Goal: Transaction & Acquisition: Purchase product/service

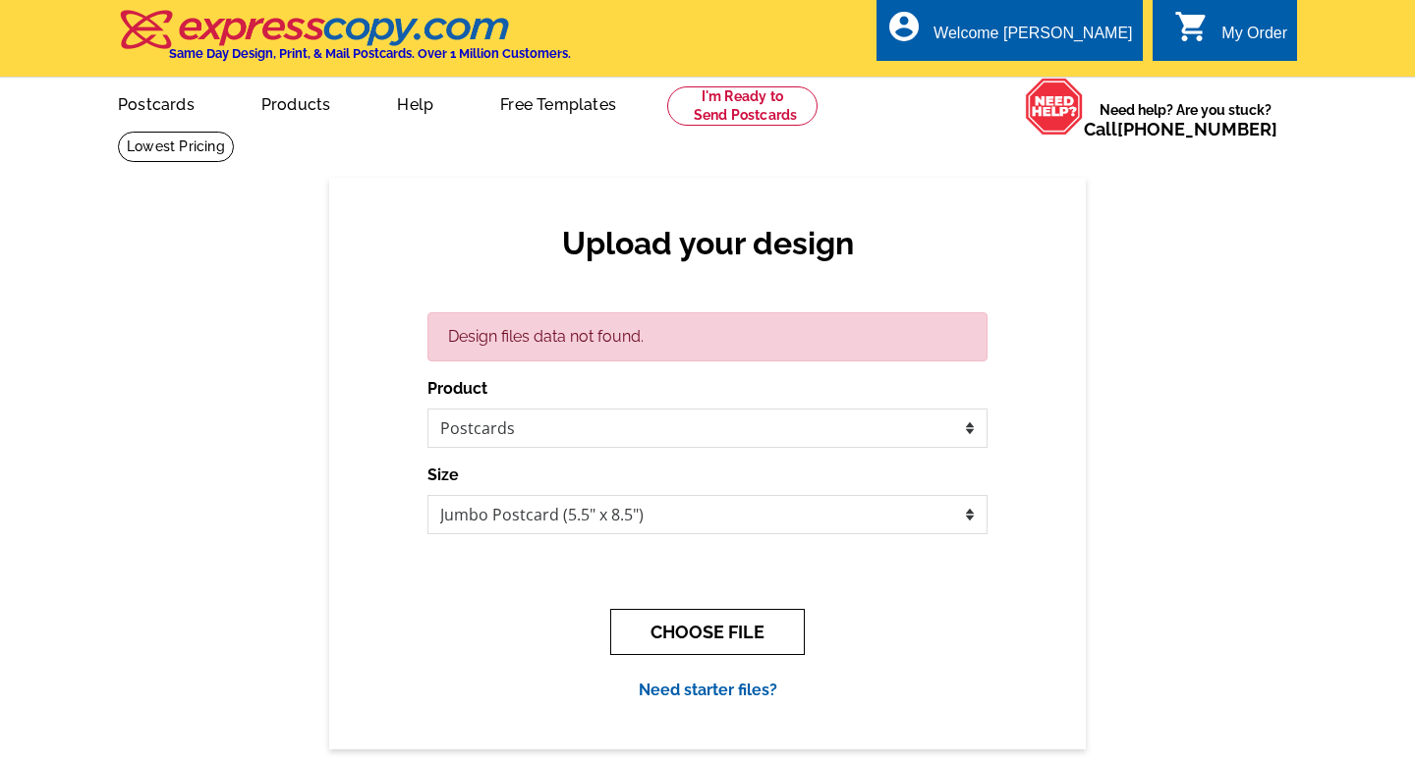
click at [718, 640] on button "CHOOSE FILE" at bounding box center [707, 632] width 195 height 46
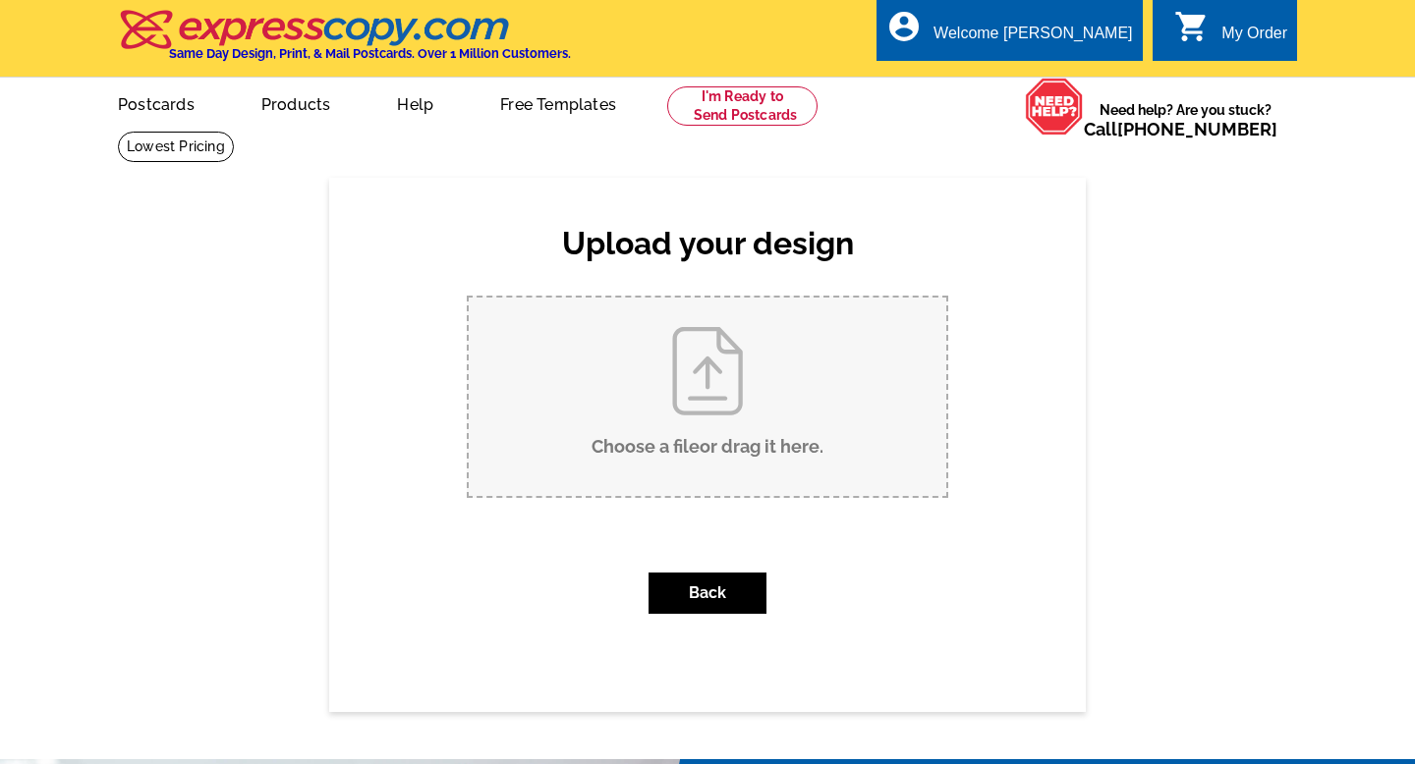
click at [724, 419] on input "Choose a file or drag it here ." at bounding box center [707, 397] width 477 height 198
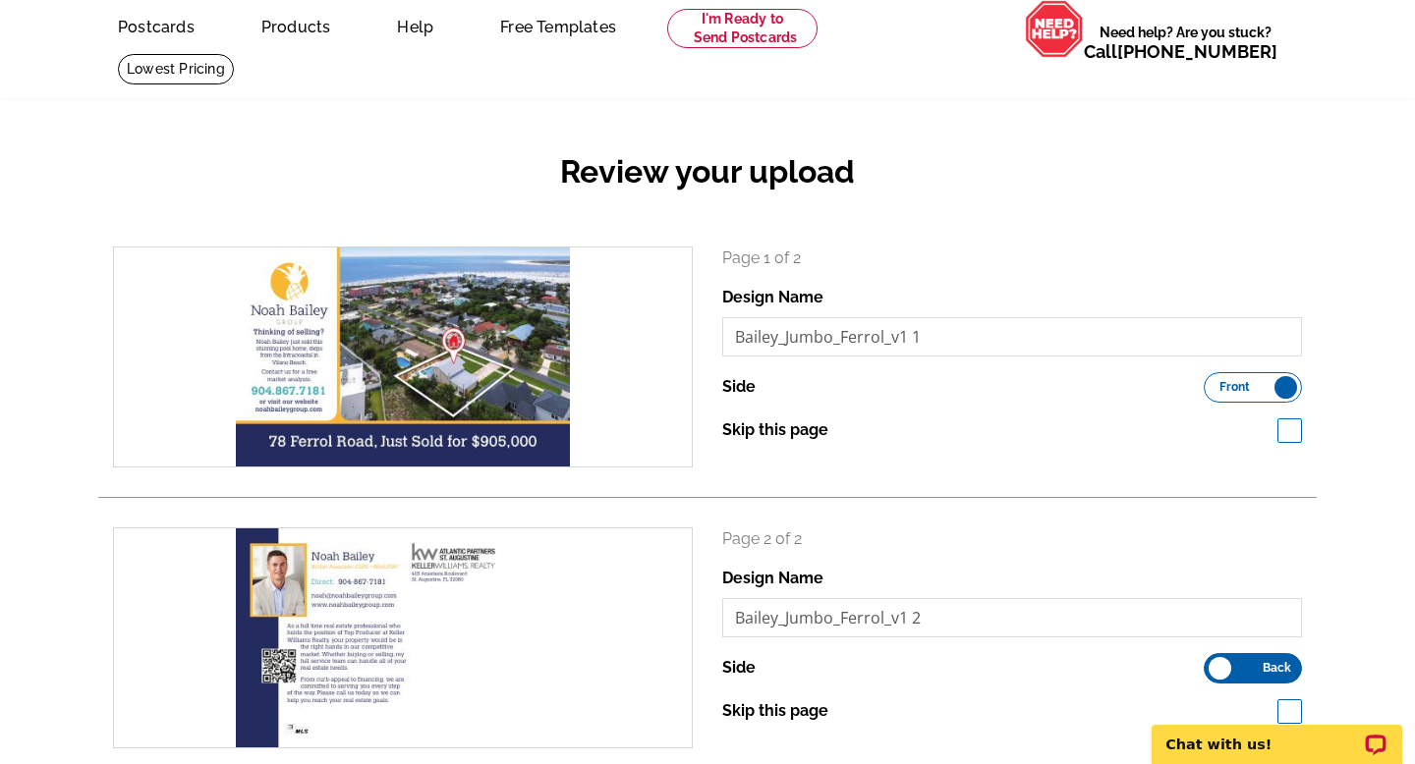
scroll to position [227, 0]
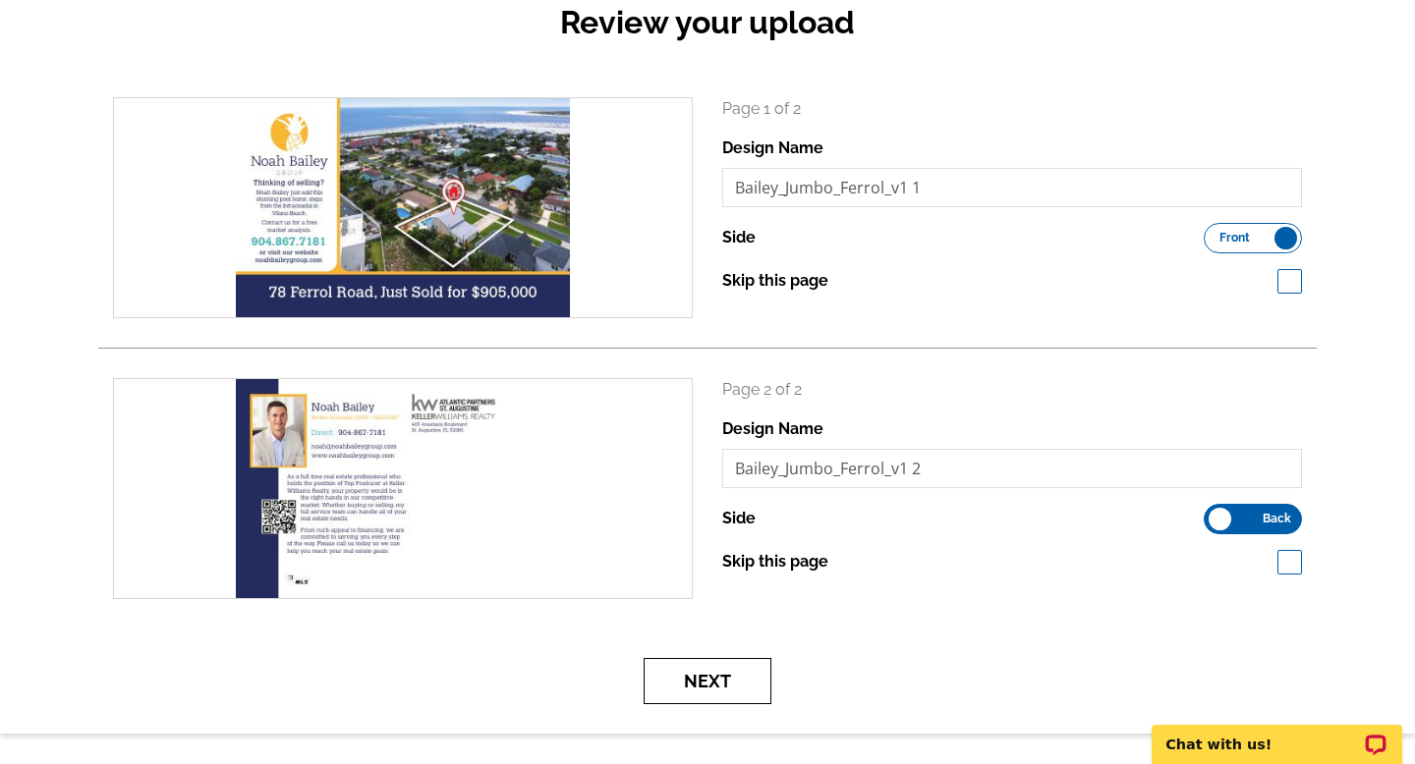
click at [729, 674] on button "Next" at bounding box center [708, 681] width 128 height 46
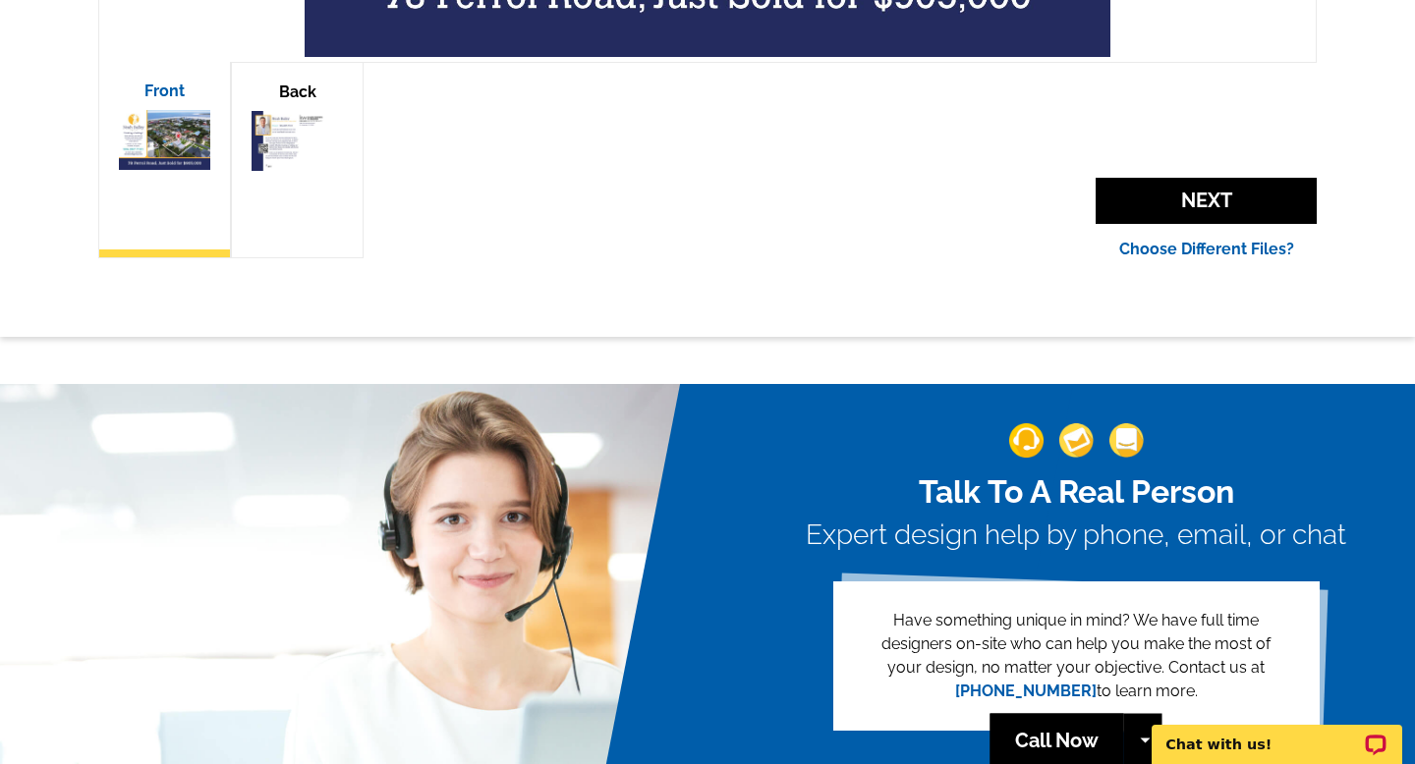
scroll to position [798, 0]
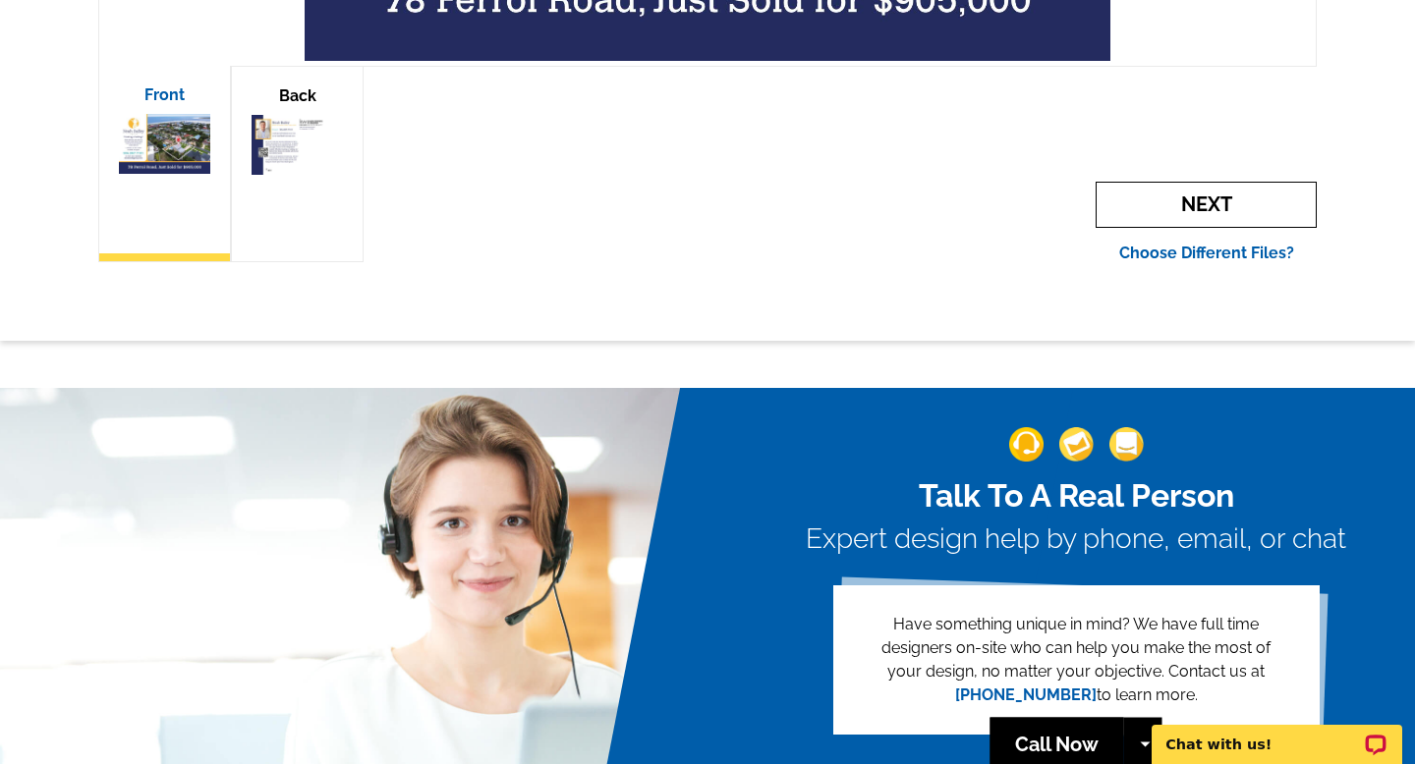
click at [1158, 200] on span "Next" at bounding box center [1205, 205] width 221 height 46
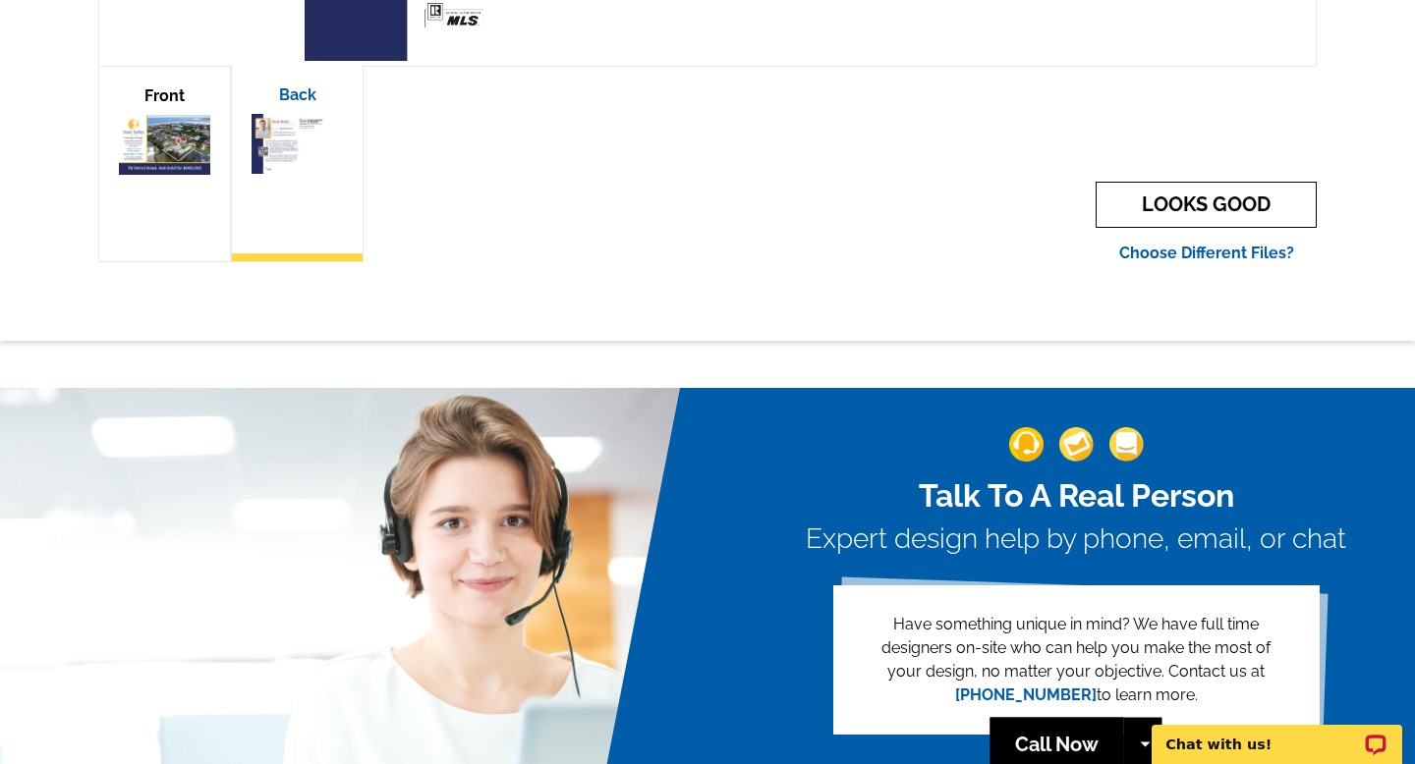
click at [1158, 200] on link "LOOKS GOOD" at bounding box center [1205, 205] width 221 height 46
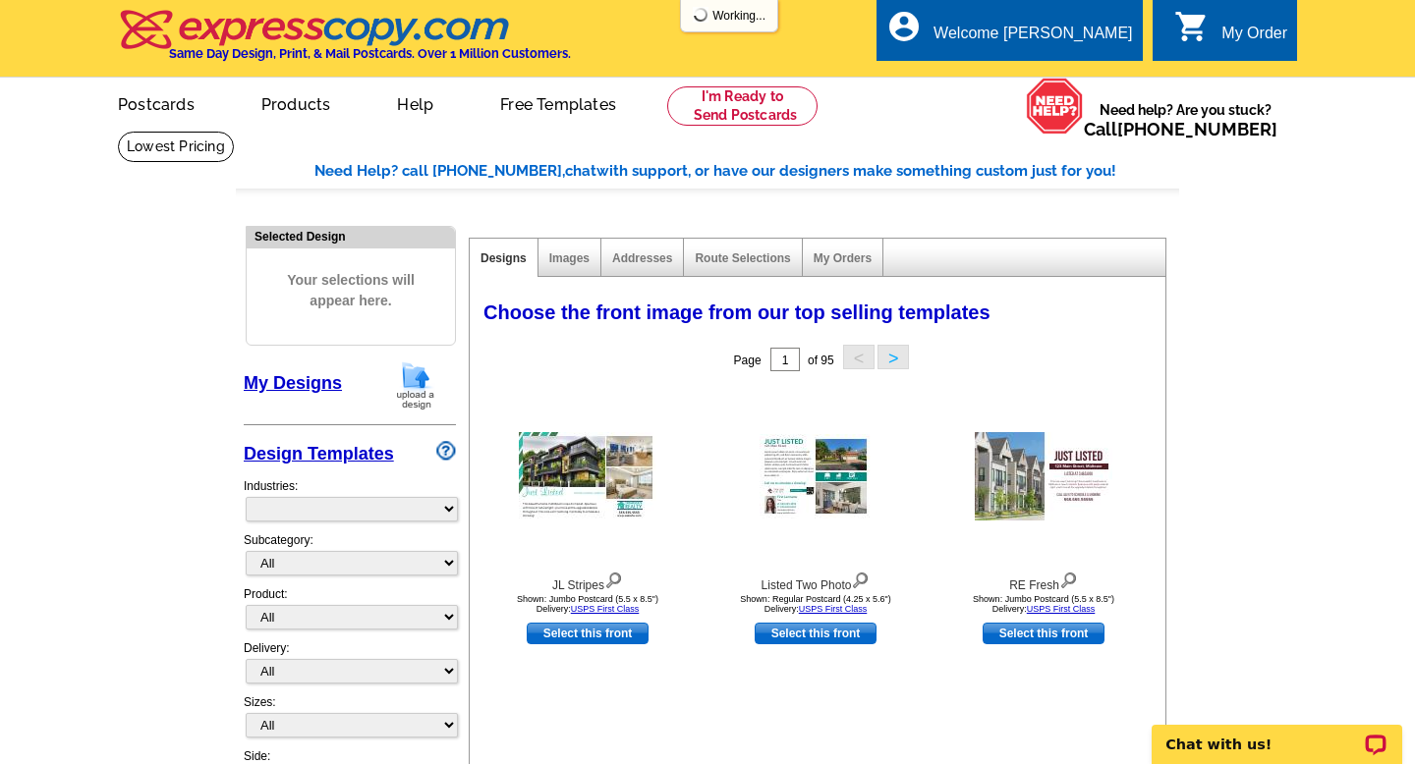
select select "785"
click at [298, 381] on link "My Designs" at bounding box center [293, 383] width 98 height 20
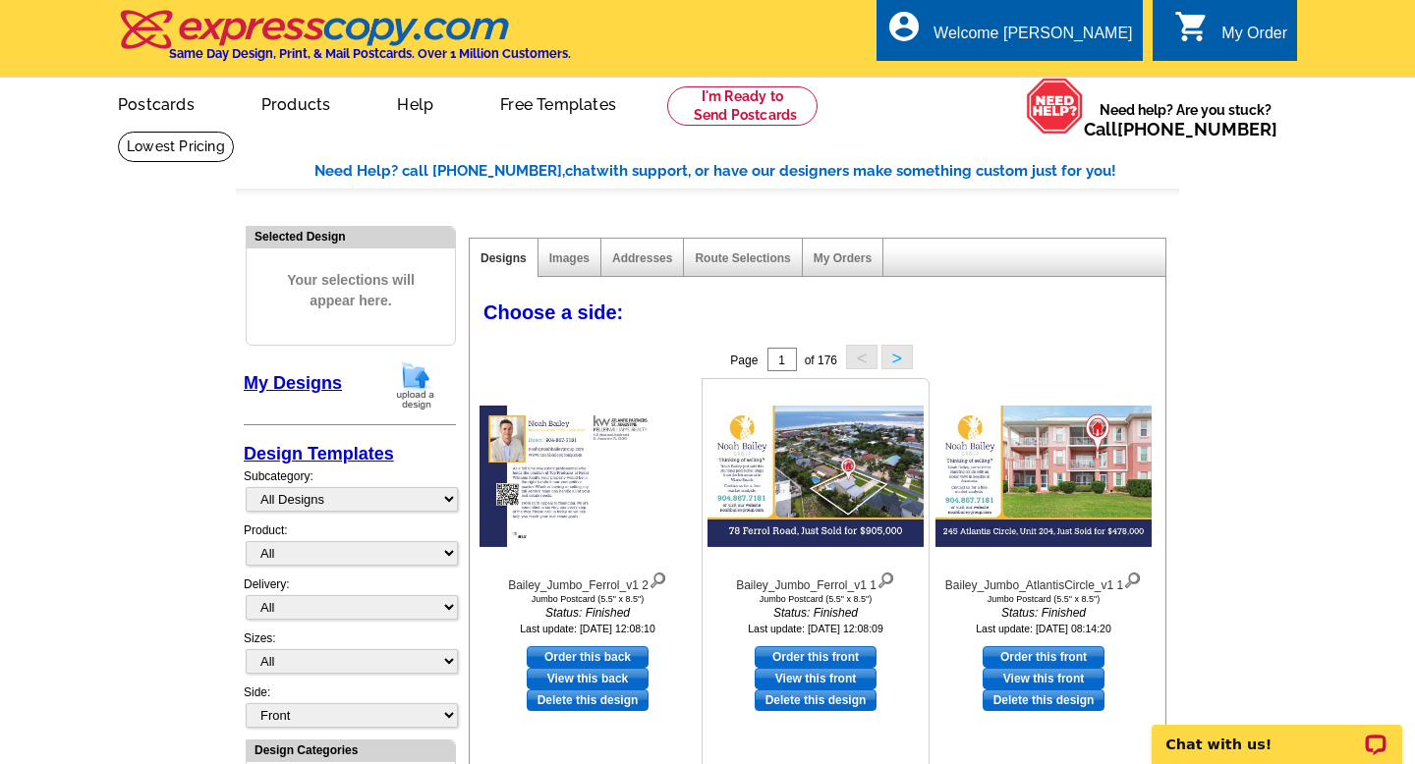
click at [796, 654] on link "Order this front" at bounding box center [816, 657] width 122 height 22
select select "2"
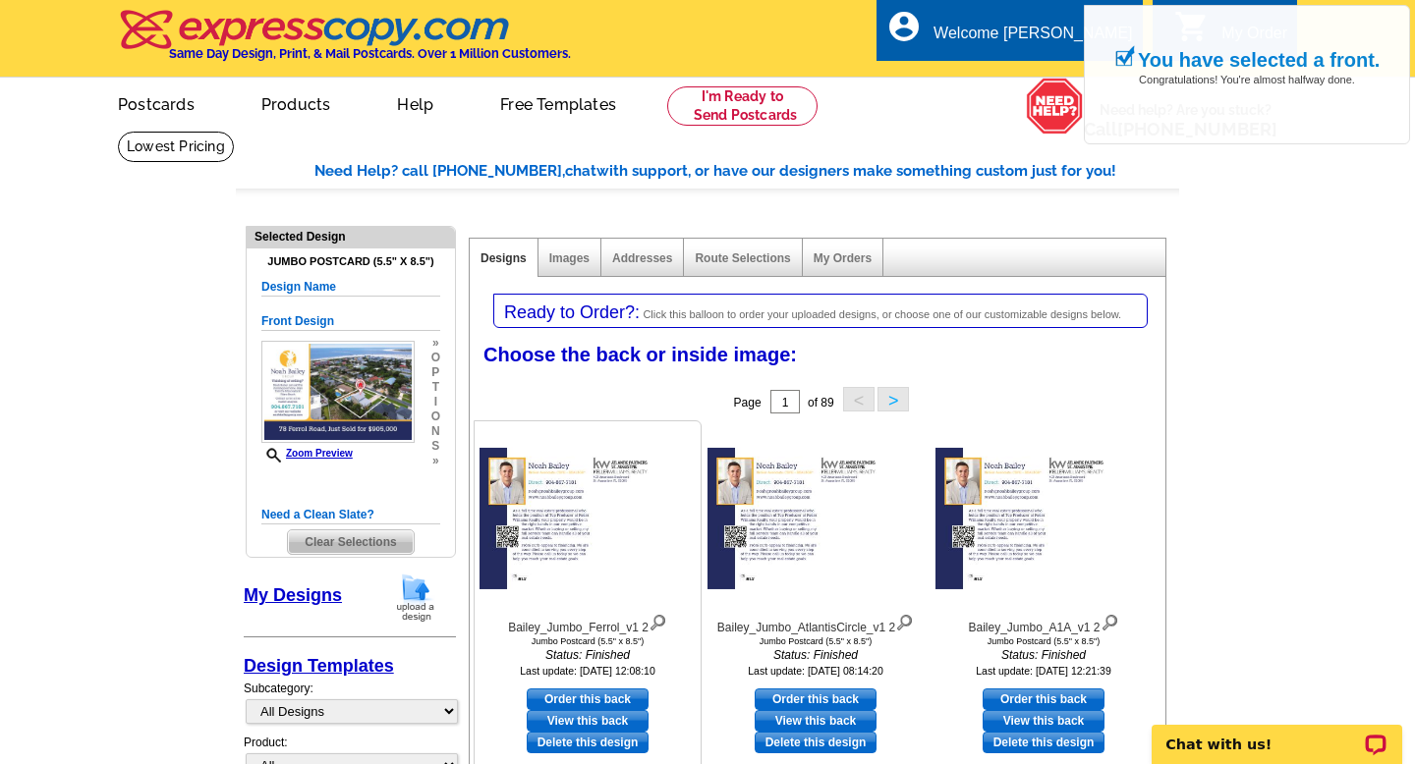
click at [597, 694] on link "Order this back" at bounding box center [588, 700] width 122 height 22
select select "front"
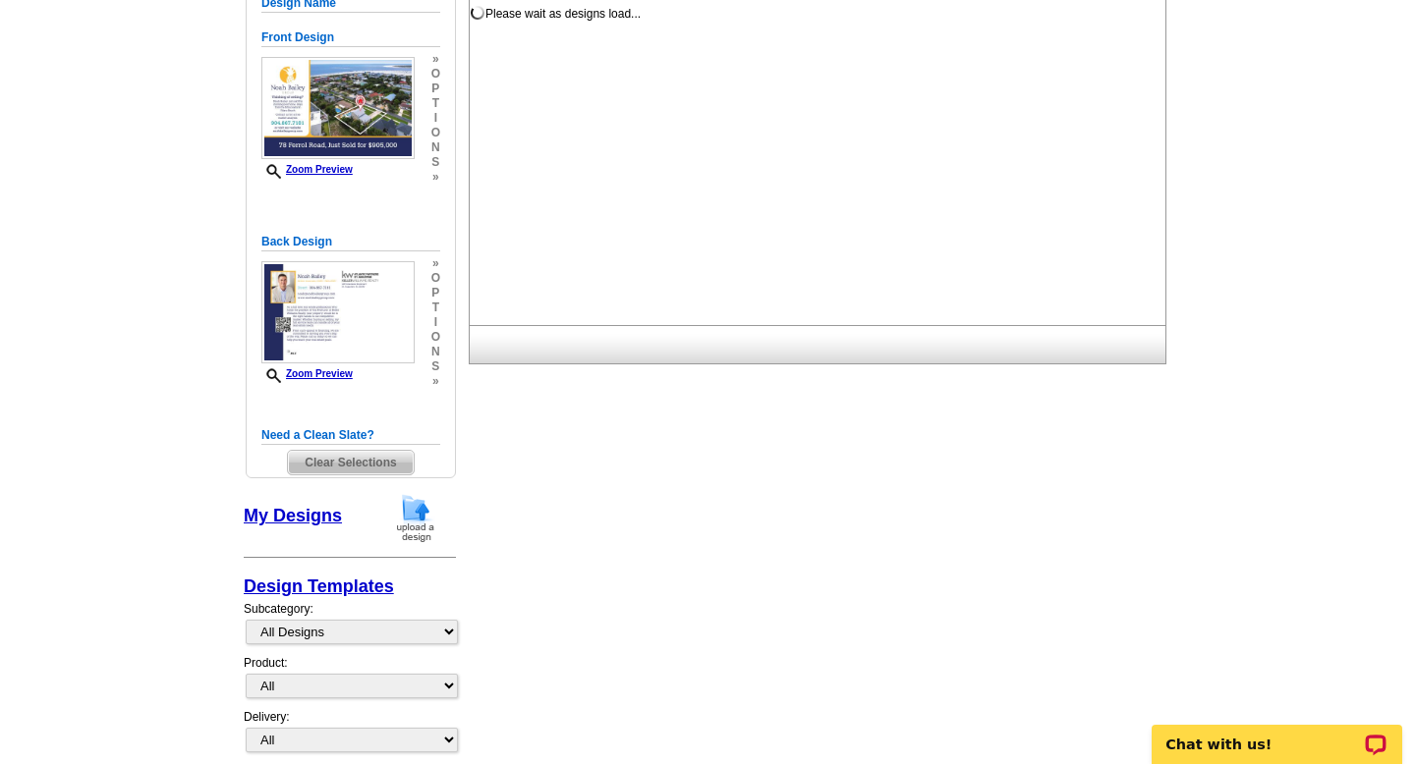
scroll to position [28, 0]
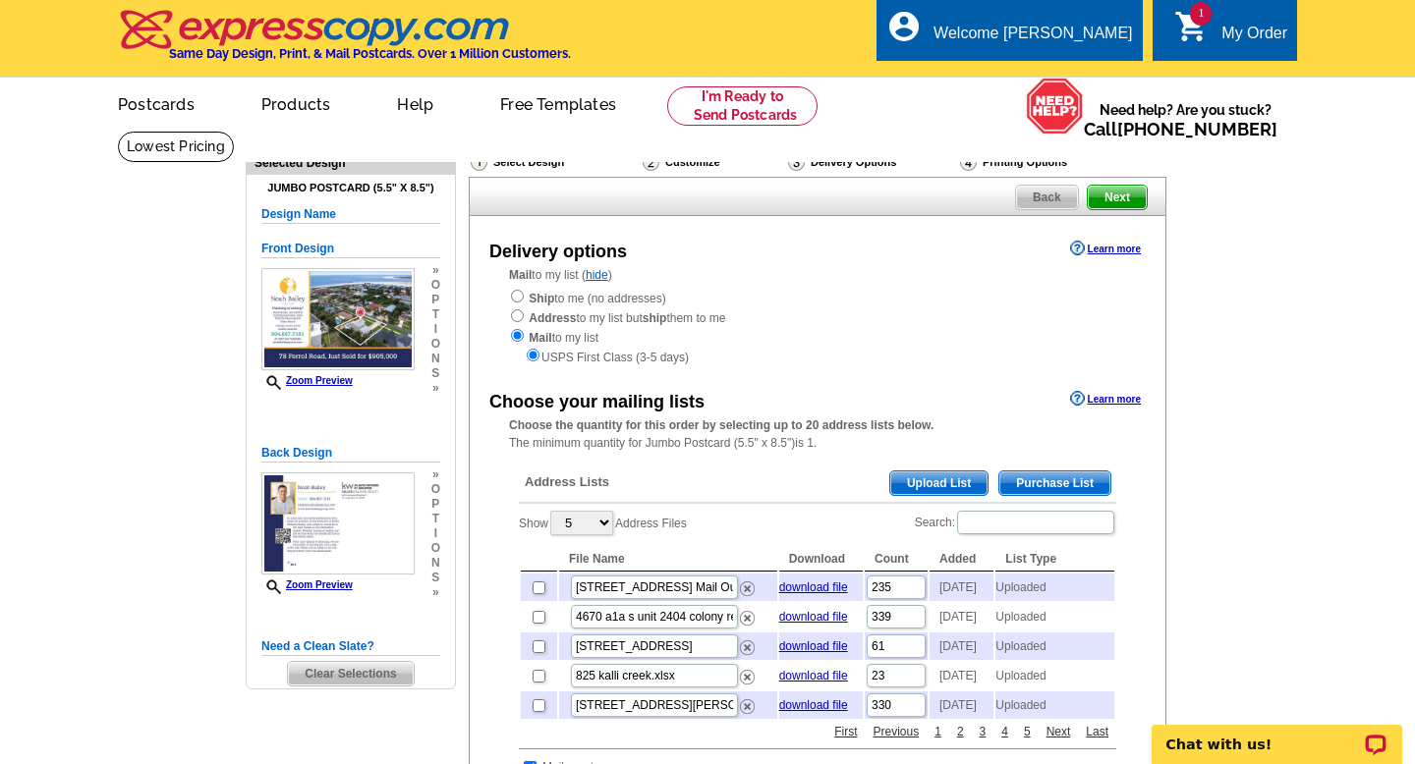
click at [924, 480] on span "Upload List" at bounding box center [938, 484] width 97 height 24
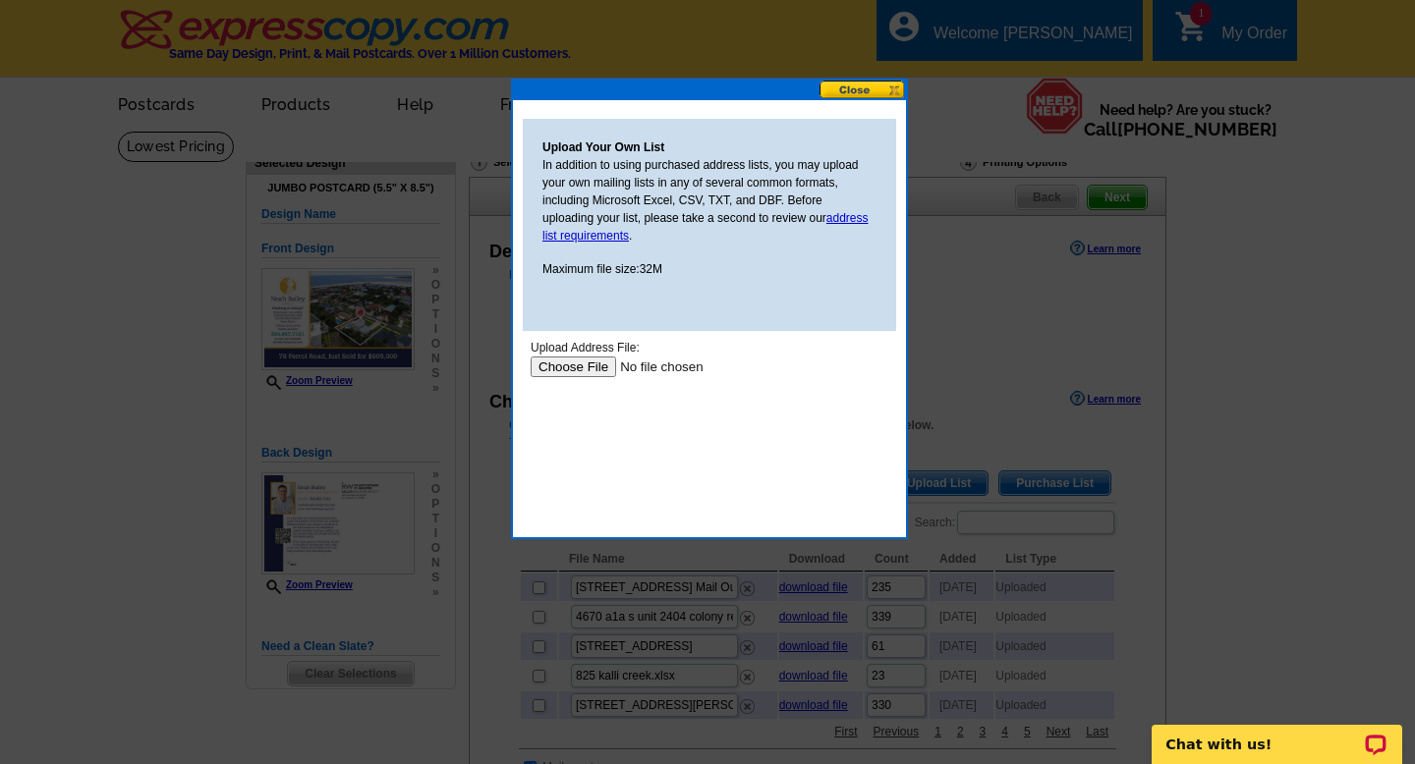
click at [557, 368] on input "file" at bounding box center [655, 367] width 249 height 21
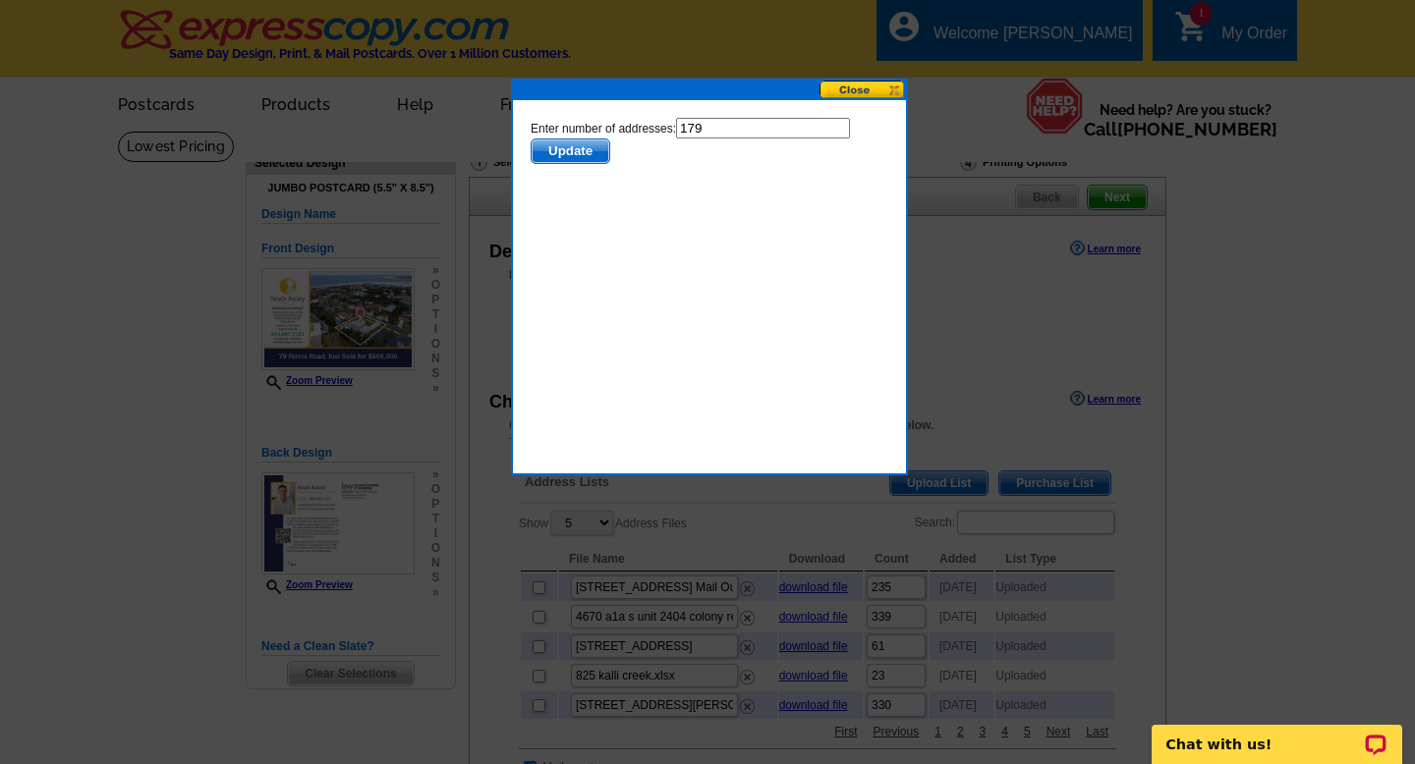
click at [597, 144] on span "Update" at bounding box center [571, 152] width 78 height 24
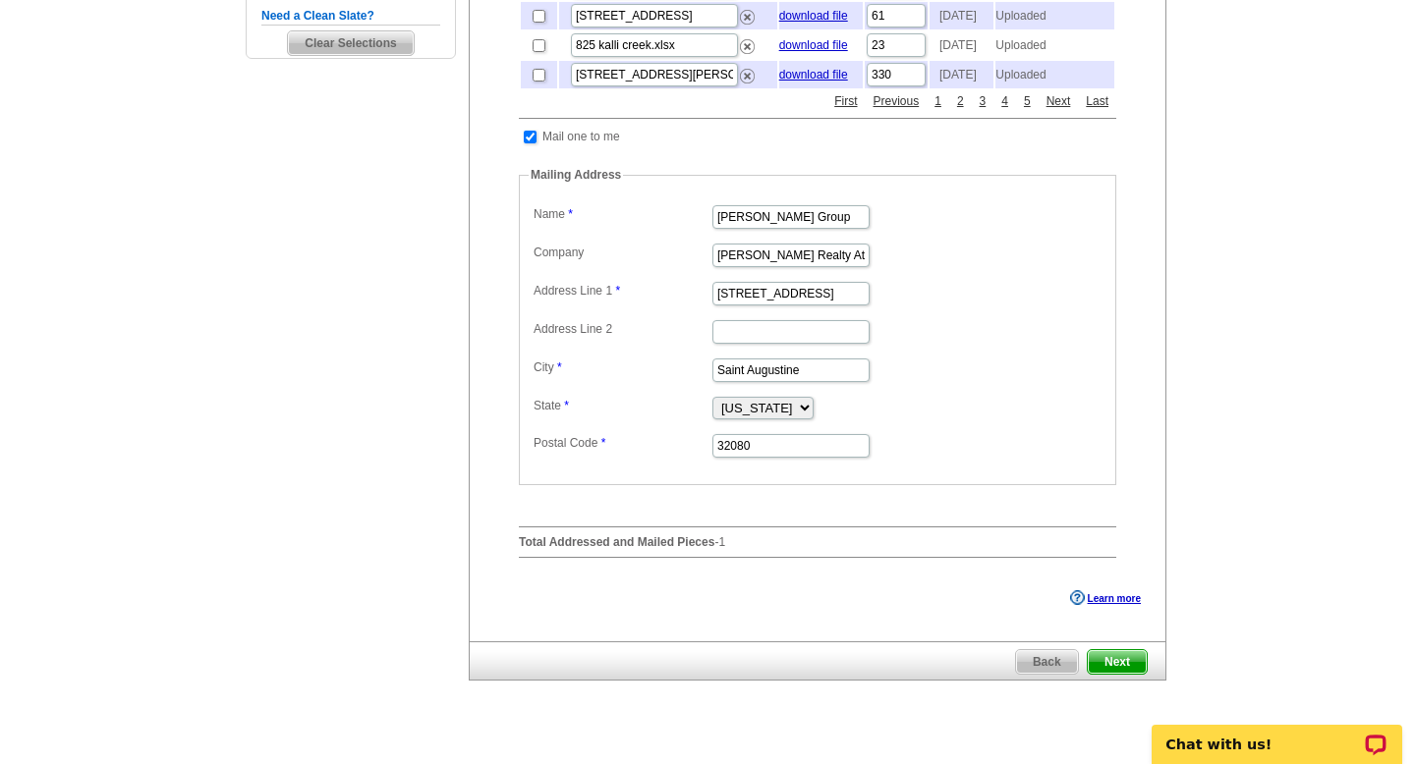
scroll to position [658, 0]
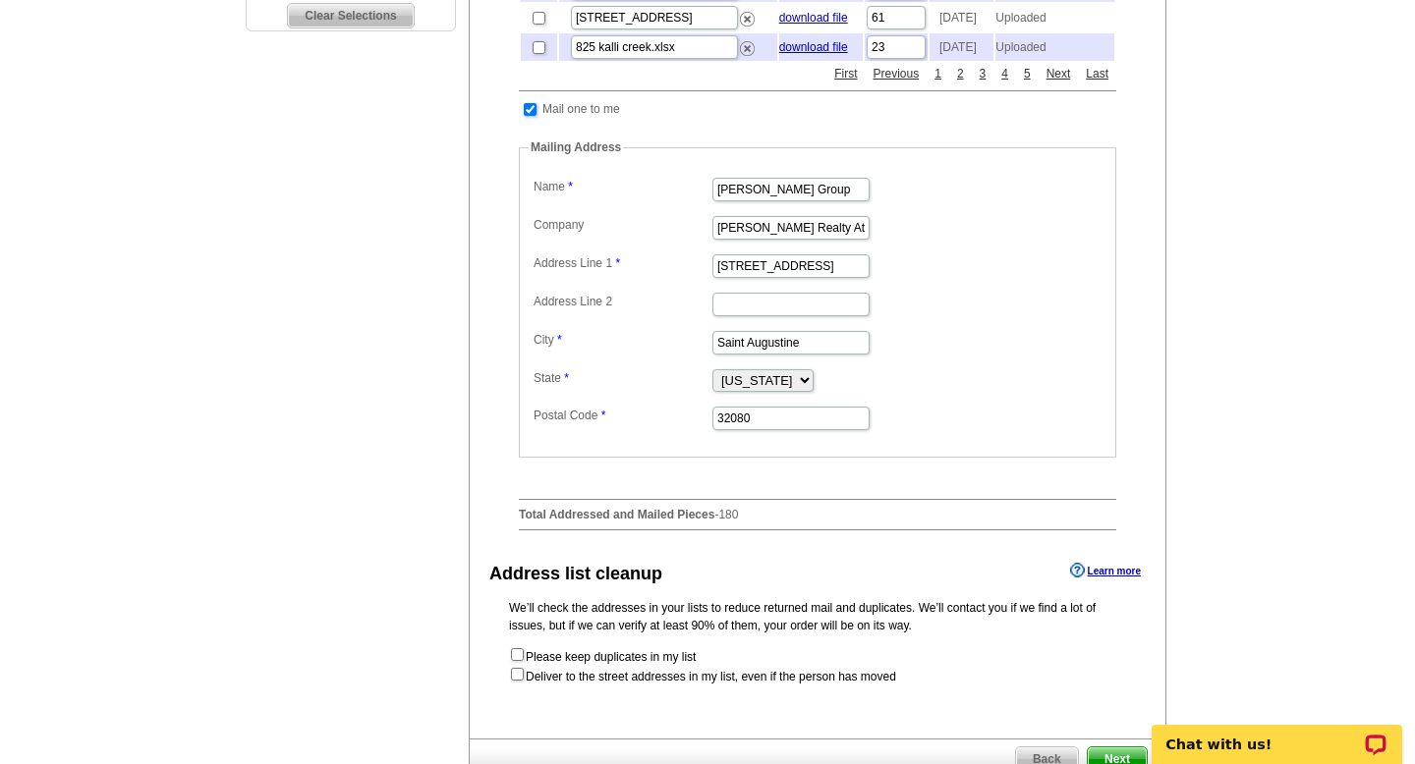
click at [532, 116] on input "checkbox" at bounding box center [530, 109] width 13 height 13
checkbox input "false"
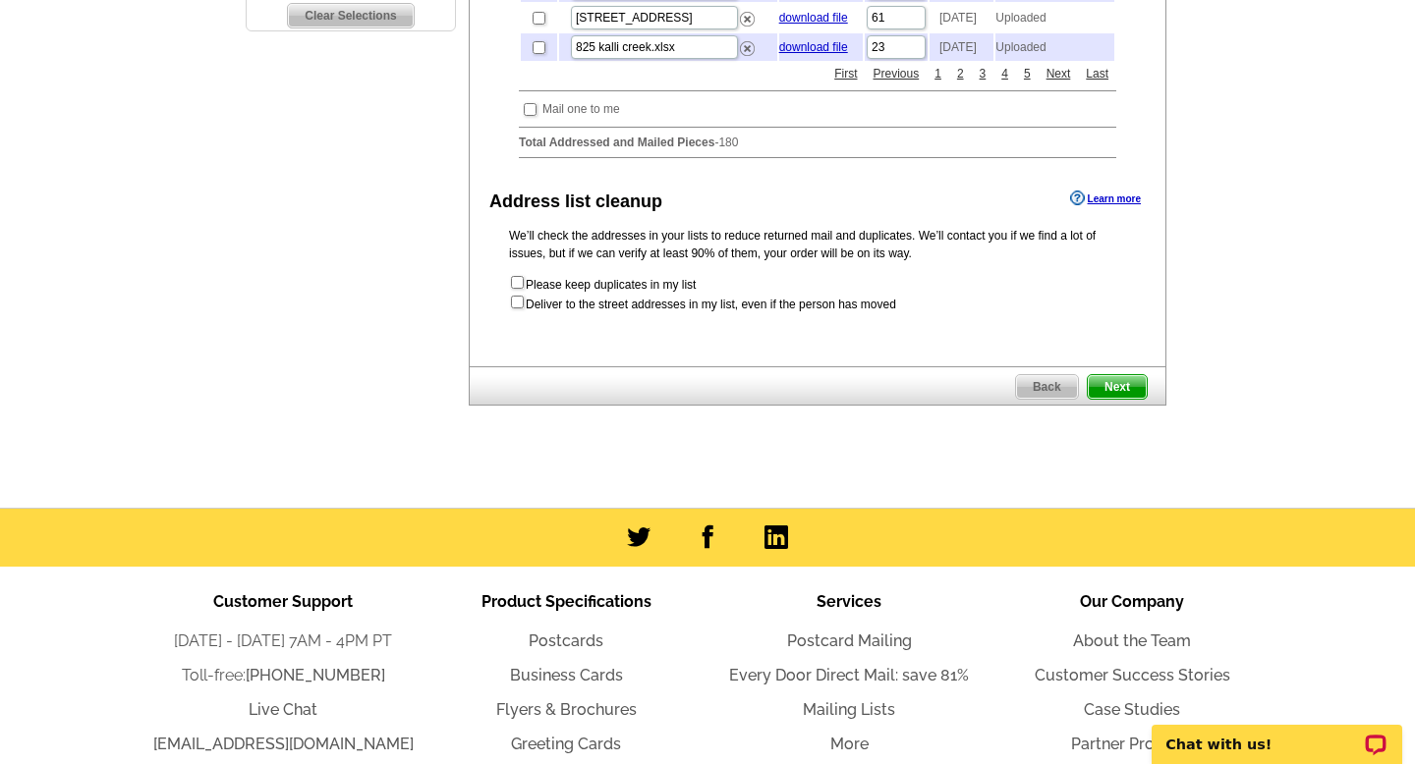
click at [1120, 399] on span "Next" at bounding box center [1117, 387] width 59 height 24
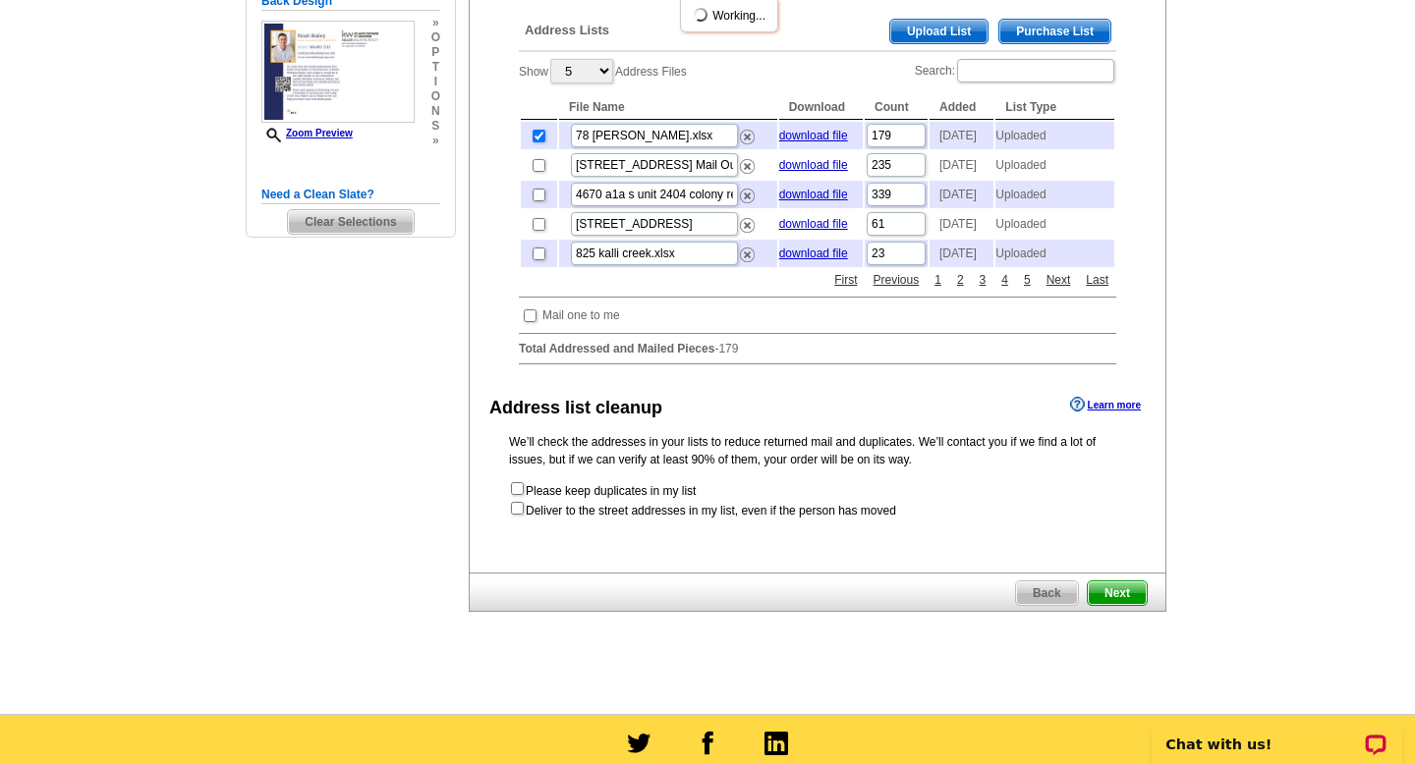
scroll to position [440, 0]
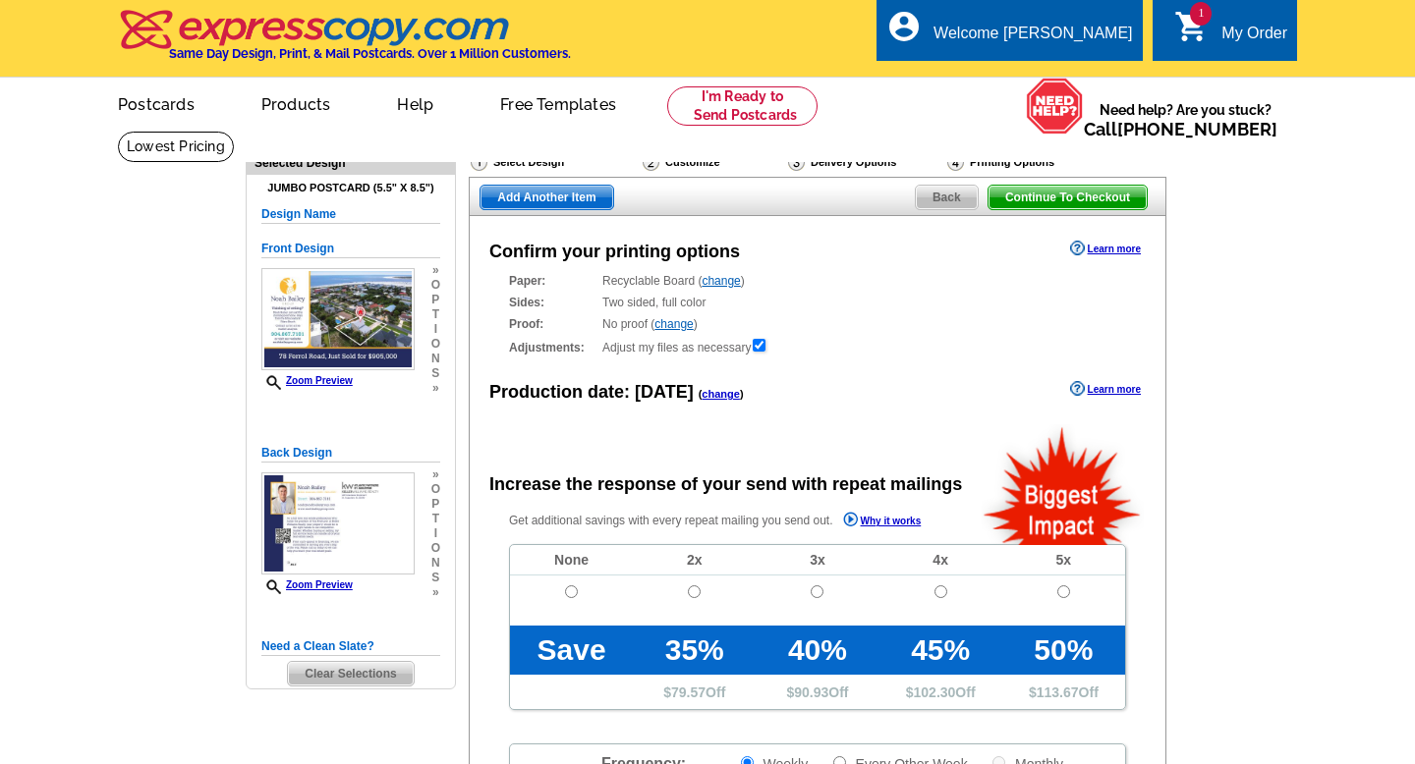
radio input "false"
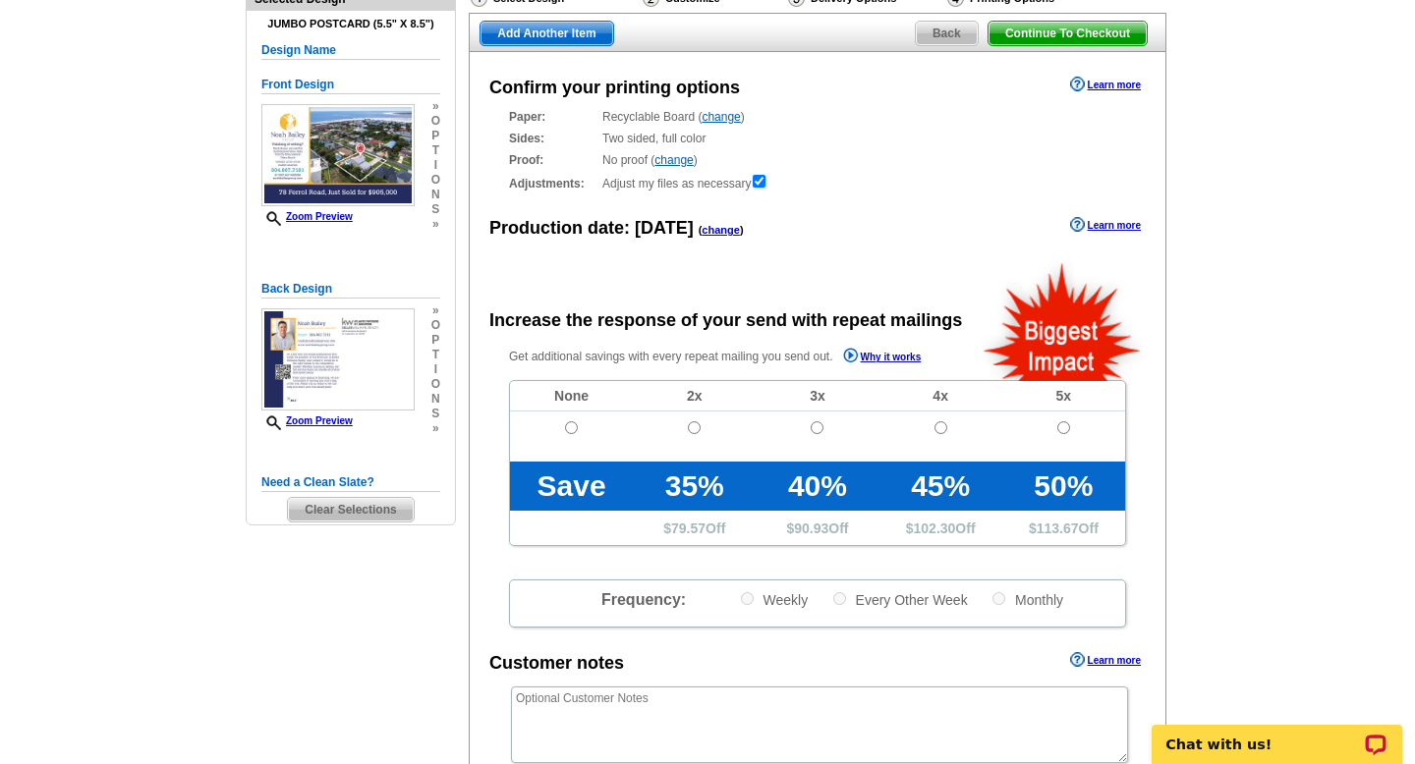
scroll to position [183, 0]
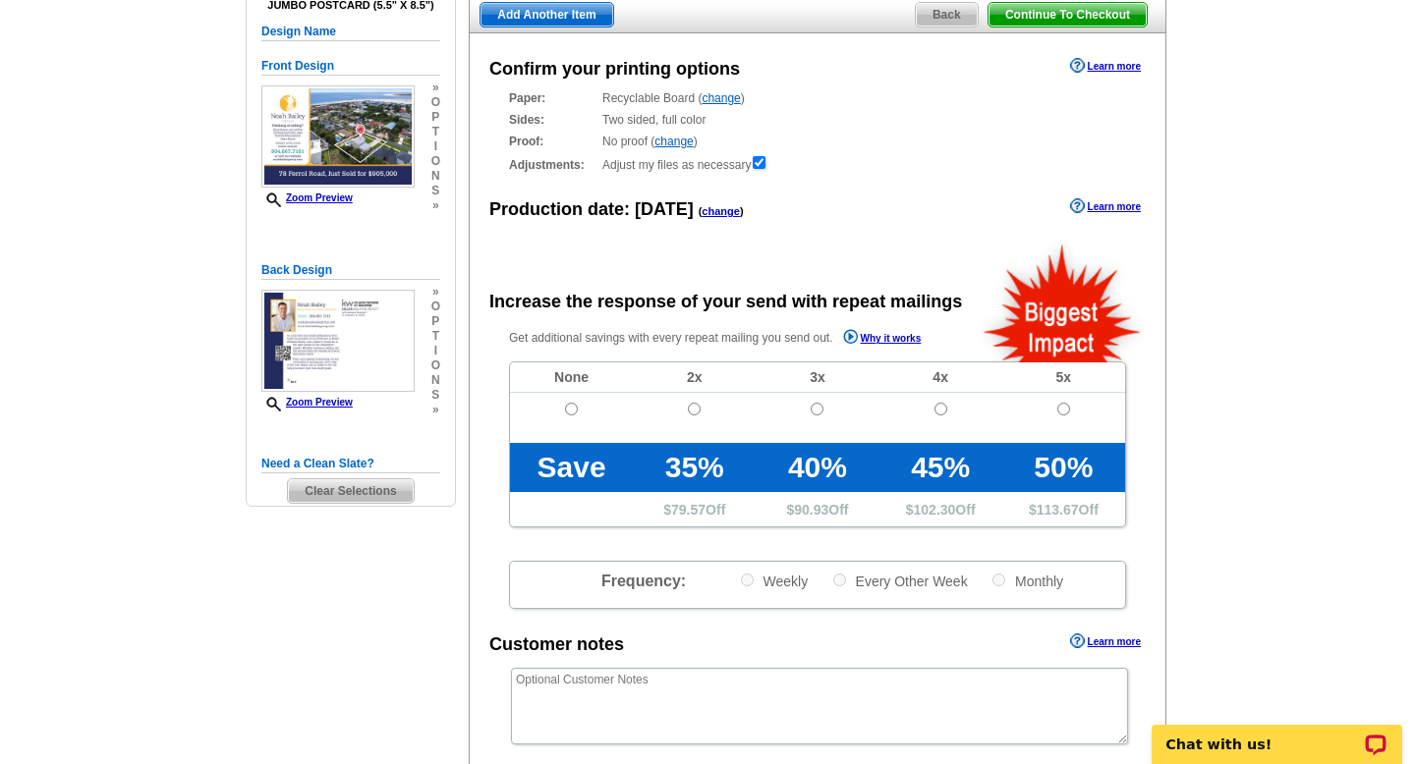
click at [574, 396] on td at bounding box center [571, 418] width 123 height 50
click at [573, 403] on input "radio" at bounding box center [571, 409] width 13 height 13
radio input "true"
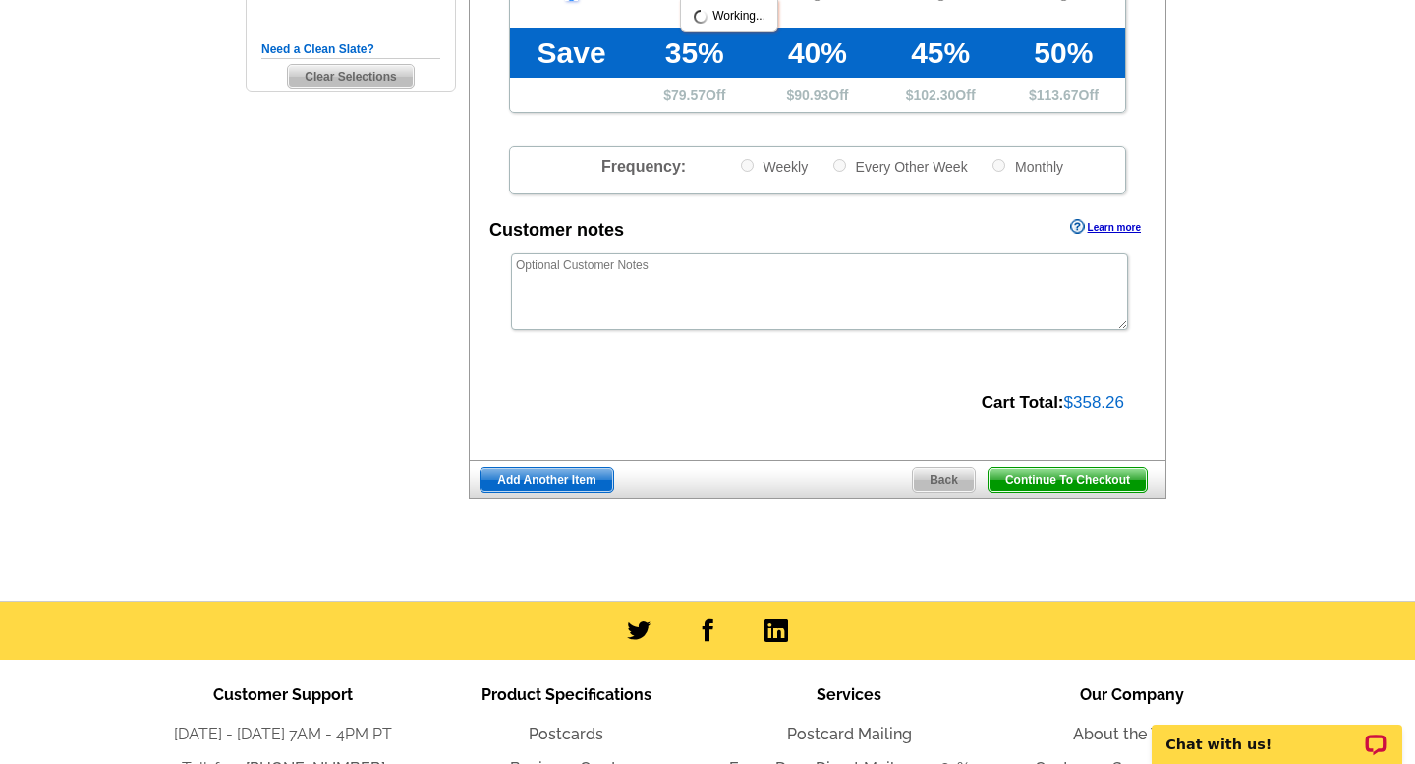
scroll to position [605, 0]
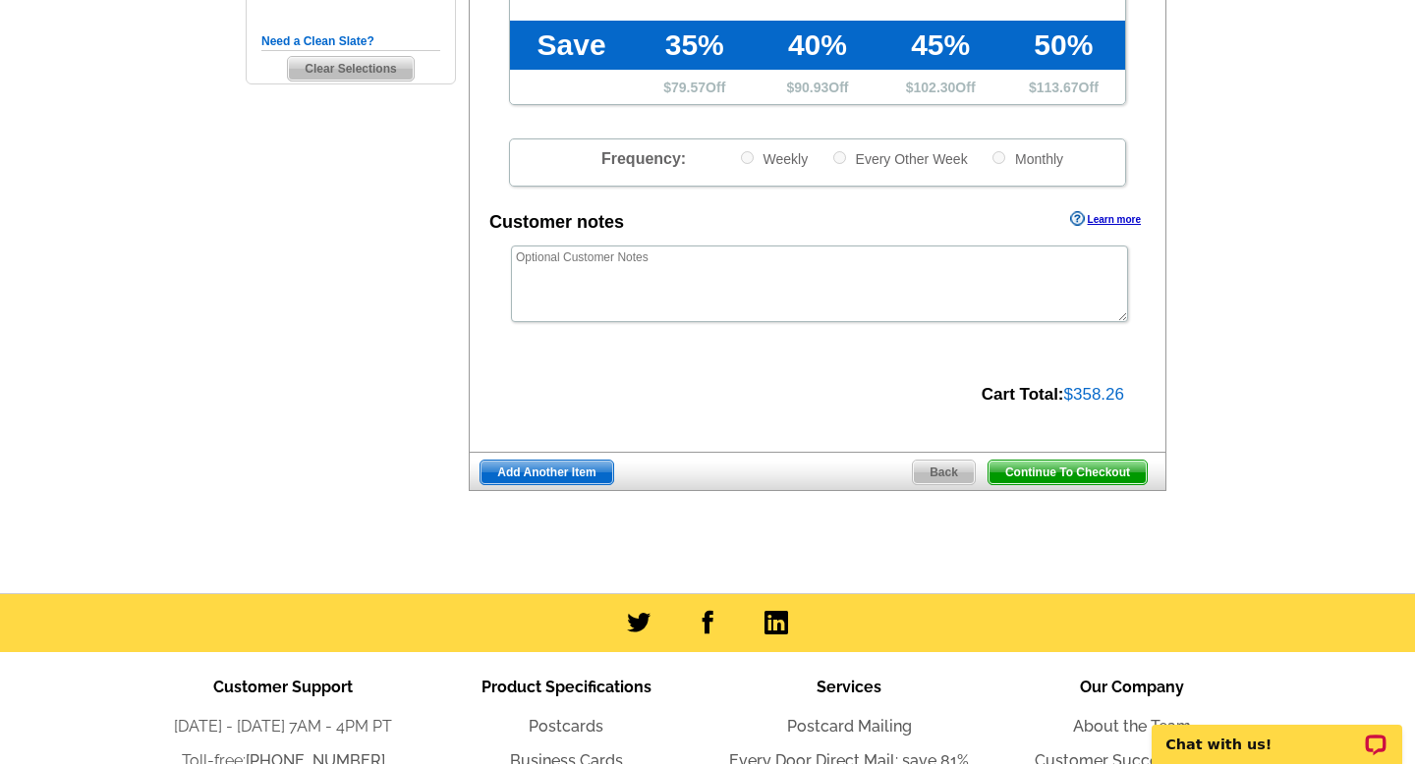
click at [1085, 471] on span "Continue To Checkout" at bounding box center [1067, 473] width 158 height 24
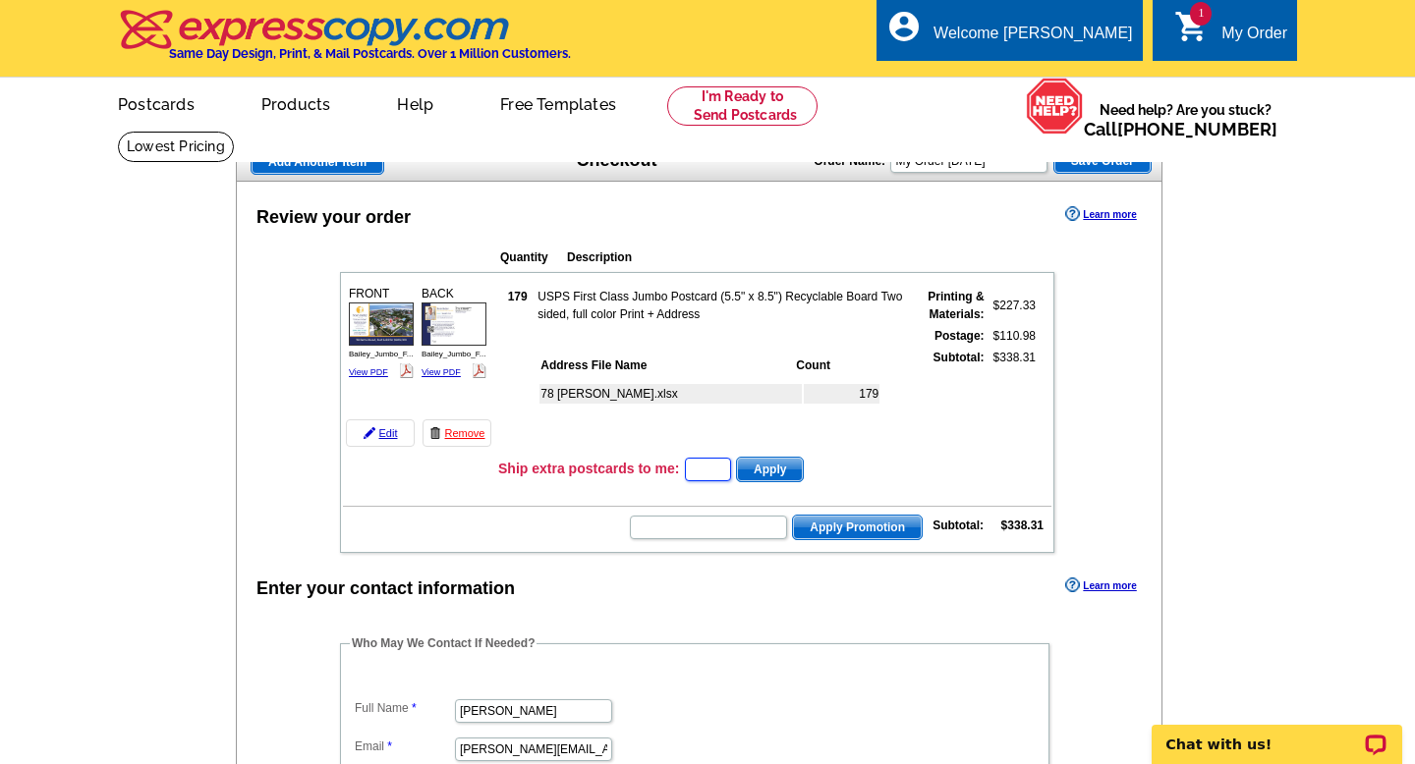
click at [701, 475] on input "text" at bounding box center [708, 470] width 46 height 24
click at [702, 523] on input "text" at bounding box center [708, 528] width 157 height 24
paste input "CC2330"
type input "CC2330"
click at [871, 534] on span "Apply Promotion" at bounding box center [857, 528] width 129 height 24
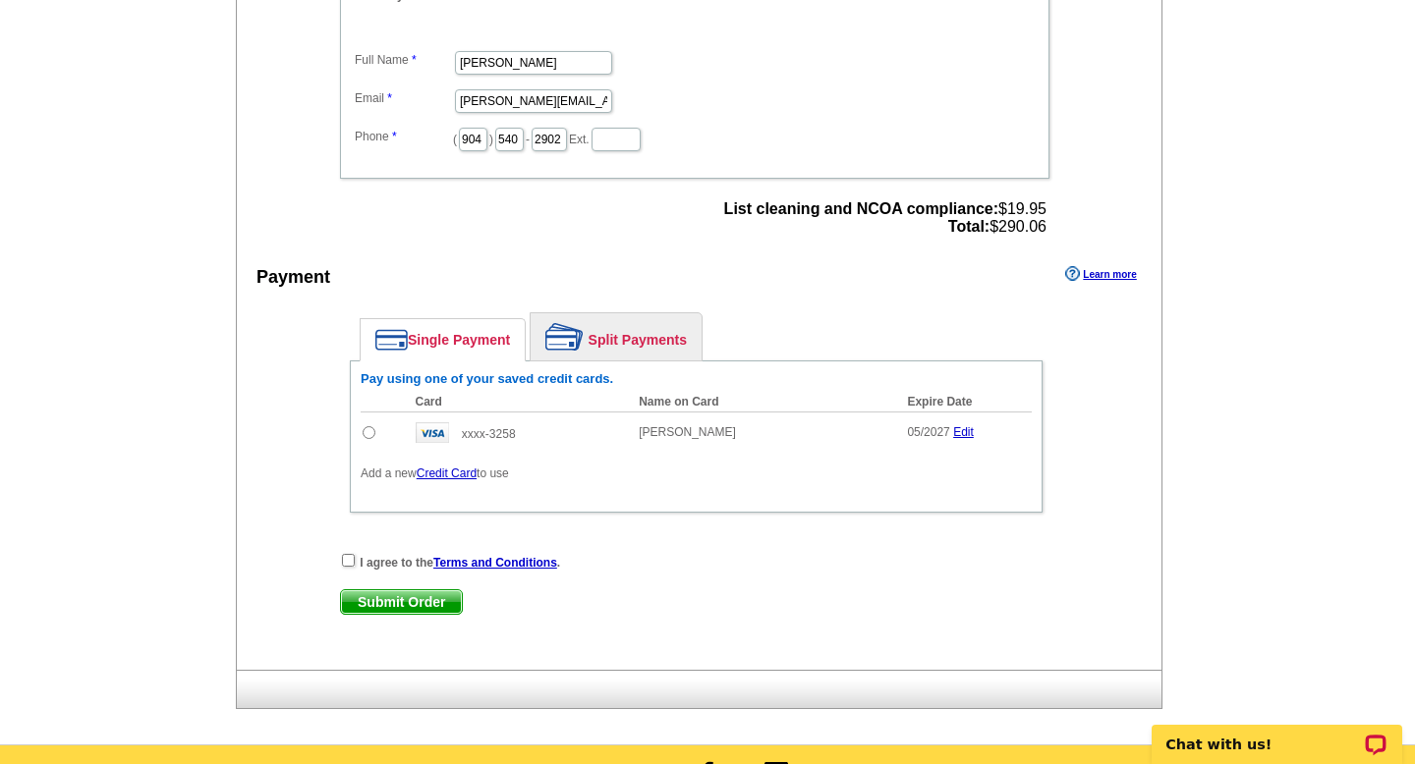
scroll to position [730, 0]
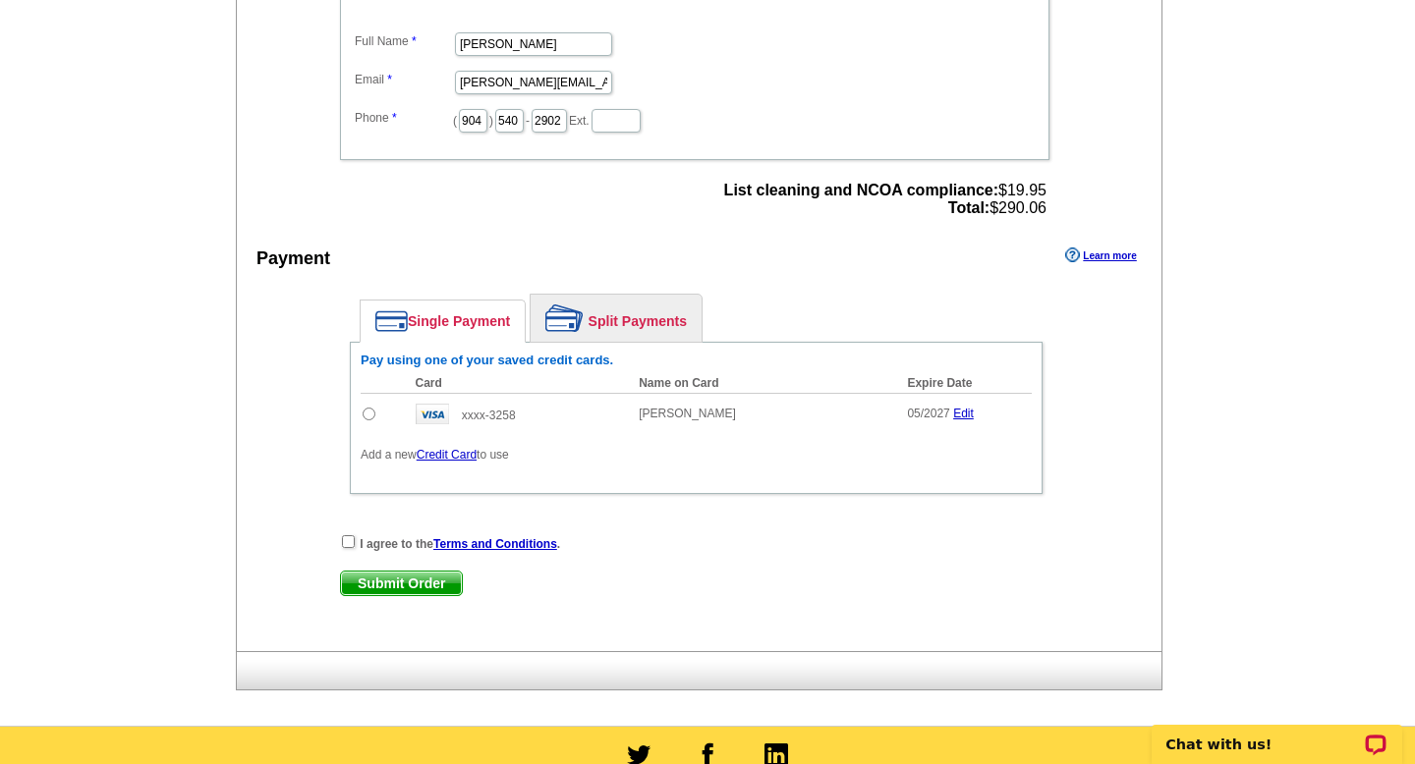
click at [370, 413] on input "radio" at bounding box center [369, 414] width 13 height 13
radio input "true"
click at [345, 539] on input "checkbox" at bounding box center [348, 541] width 13 height 13
checkbox input "true"
click at [1012, 206] on span "List cleaning and NCOA compliance: $19.95 Total: $290.06" at bounding box center [885, 199] width 322 height 35
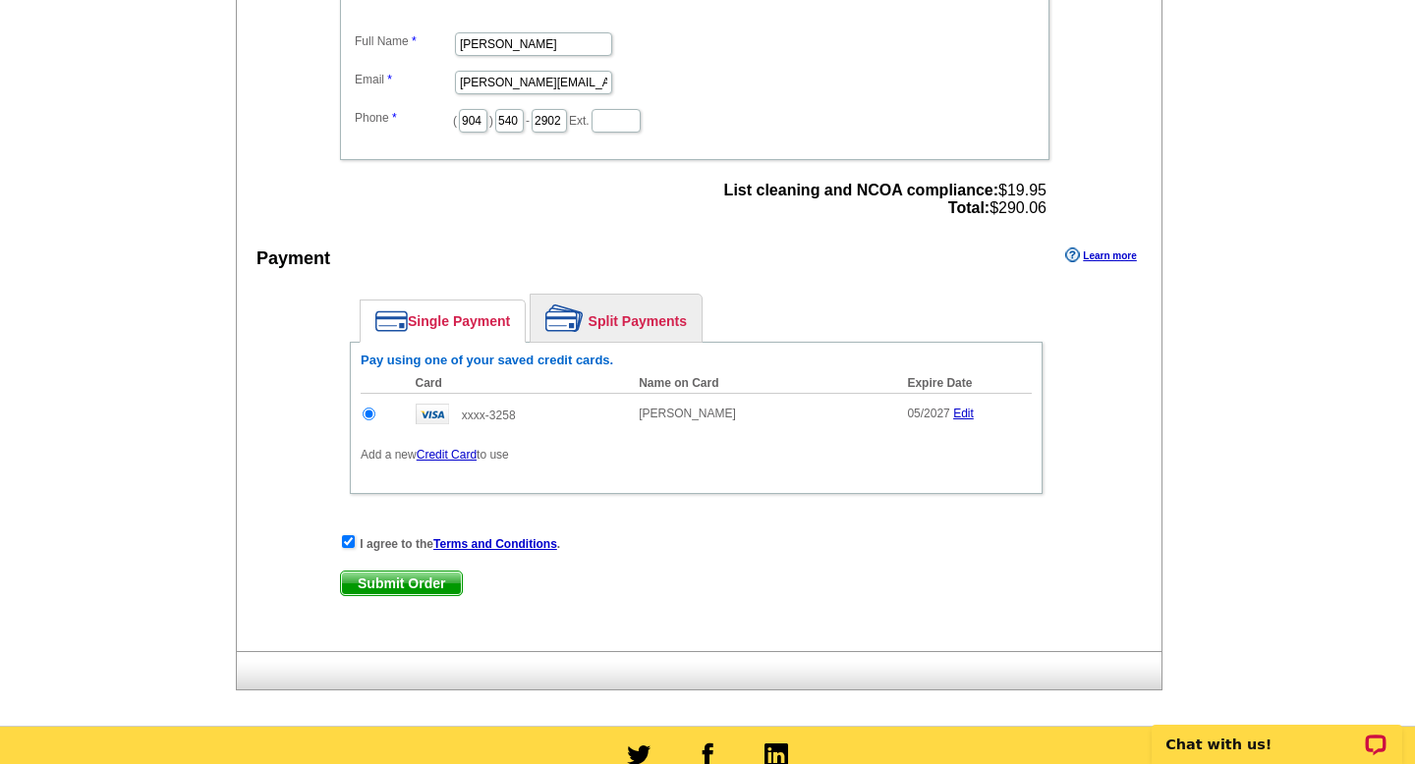
click at [1012, 206] on span "List cleaning and NCOA compliance: $19.95 Total: $290.06" at bounding box center [885, 199] width 322 height 35
copy span "290.06"
click at [440, 582] on span "Submit Order" at bounding box center [401, 584] width 121 height 24
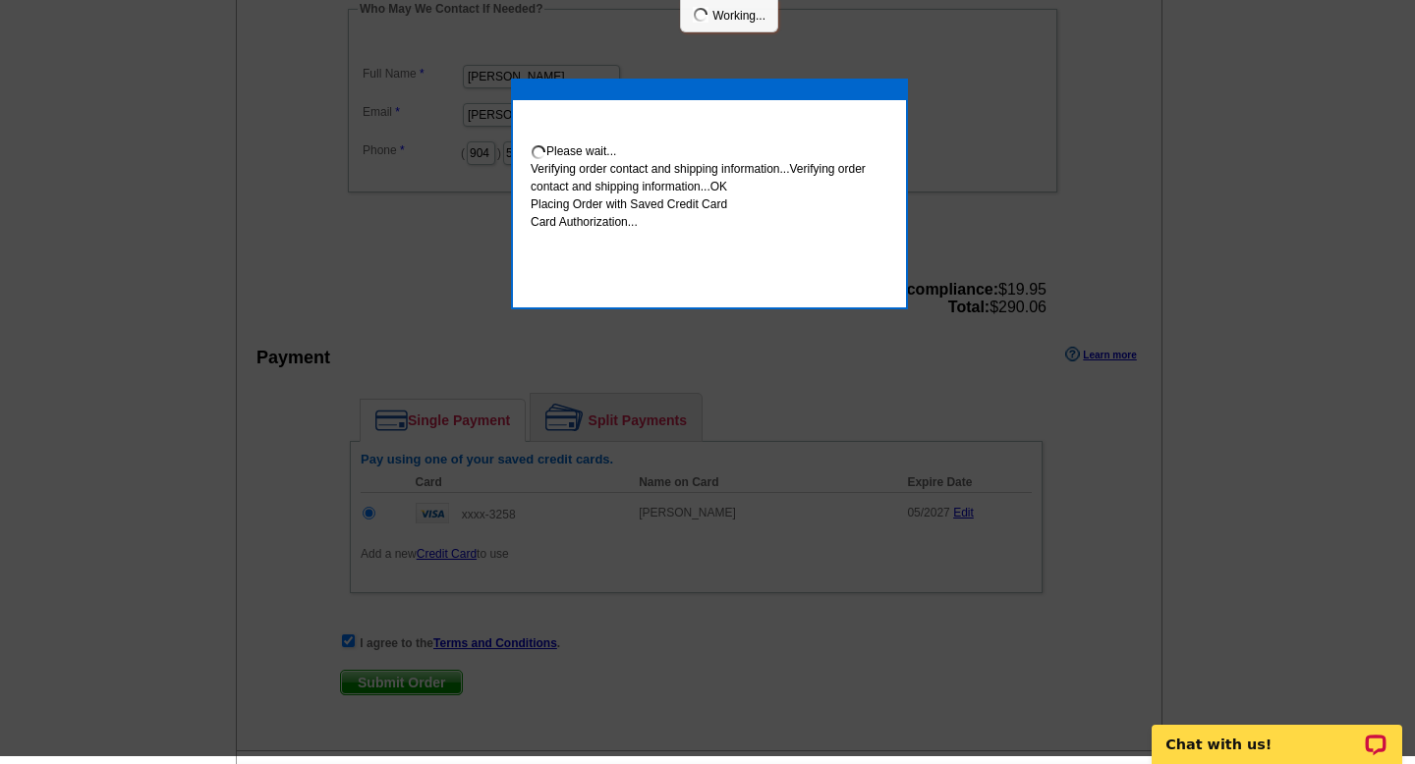
scroll to position [722, 0]
